Goal: Navigation & Orientation: Find specific page/section

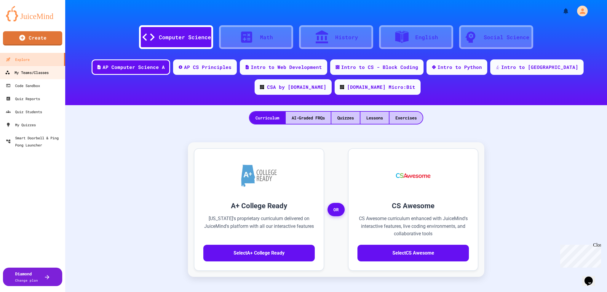
click at [40, 73] on div "My Teams/Classes" at bounding box center [27, 72] width 44 height 7
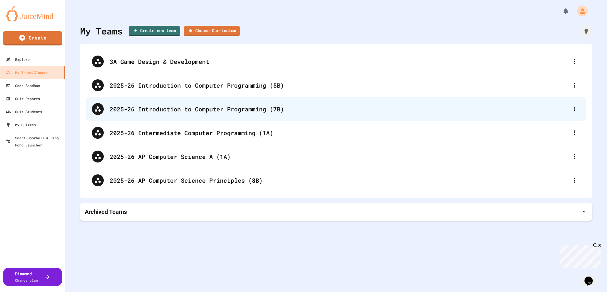
click at [188, 113] on div "2025-26 Introduction to Computer Programming (7B)" at bounding box center [339, 108] width 459 height 9
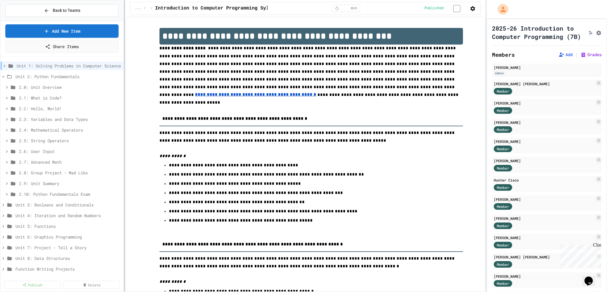
click at [125, 124] on div "**********" at bounding box center [303, 146] width 607 height 292
click at [6, 119] on icon at bounding box center [6, 119] width 5 height 5
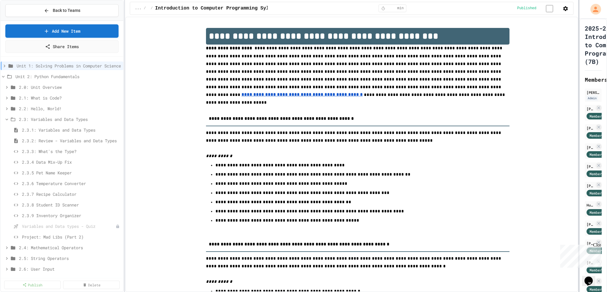
click at [579, 152] on div at bounding box center [579, 146] width 1 height 292
click at [60, 129] on span "2.3.1: Variables and Data Types" at bounding box center [68, 130] width 93 height 6
